Goal: Navigation & Orientation: Find specific page/section

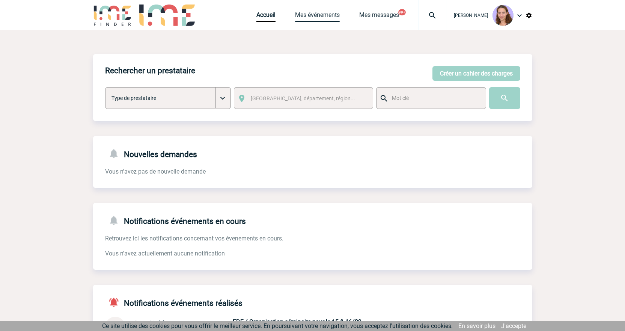
click at [323, 18] on link "Mes événements" at bounding box center [317, 16] width 45 height 11
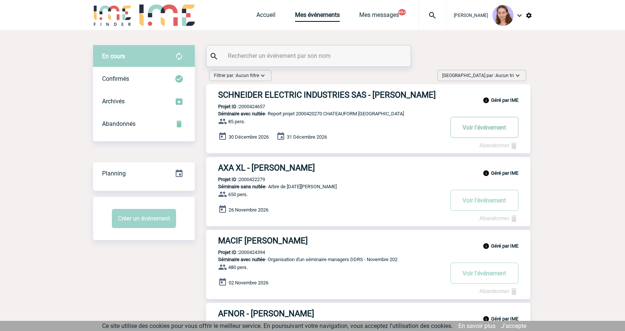
click at [473, 126] on button "Voir l'événement" at bounding box center [485, 127] width 68 height 21
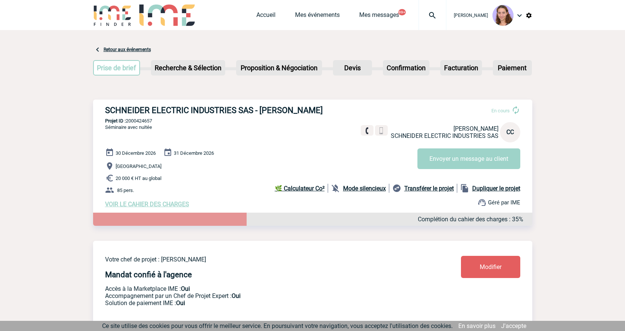
click at [293, 192] on b "🌿 Calculateur Co²" at bounding box center [300, 188] width 50 height 7
click at [271, 16] on link "Accueil" at bounding box center [266, 16] width 19 height 11
